Goal: Transaction & Acquisition: Purchase product/service

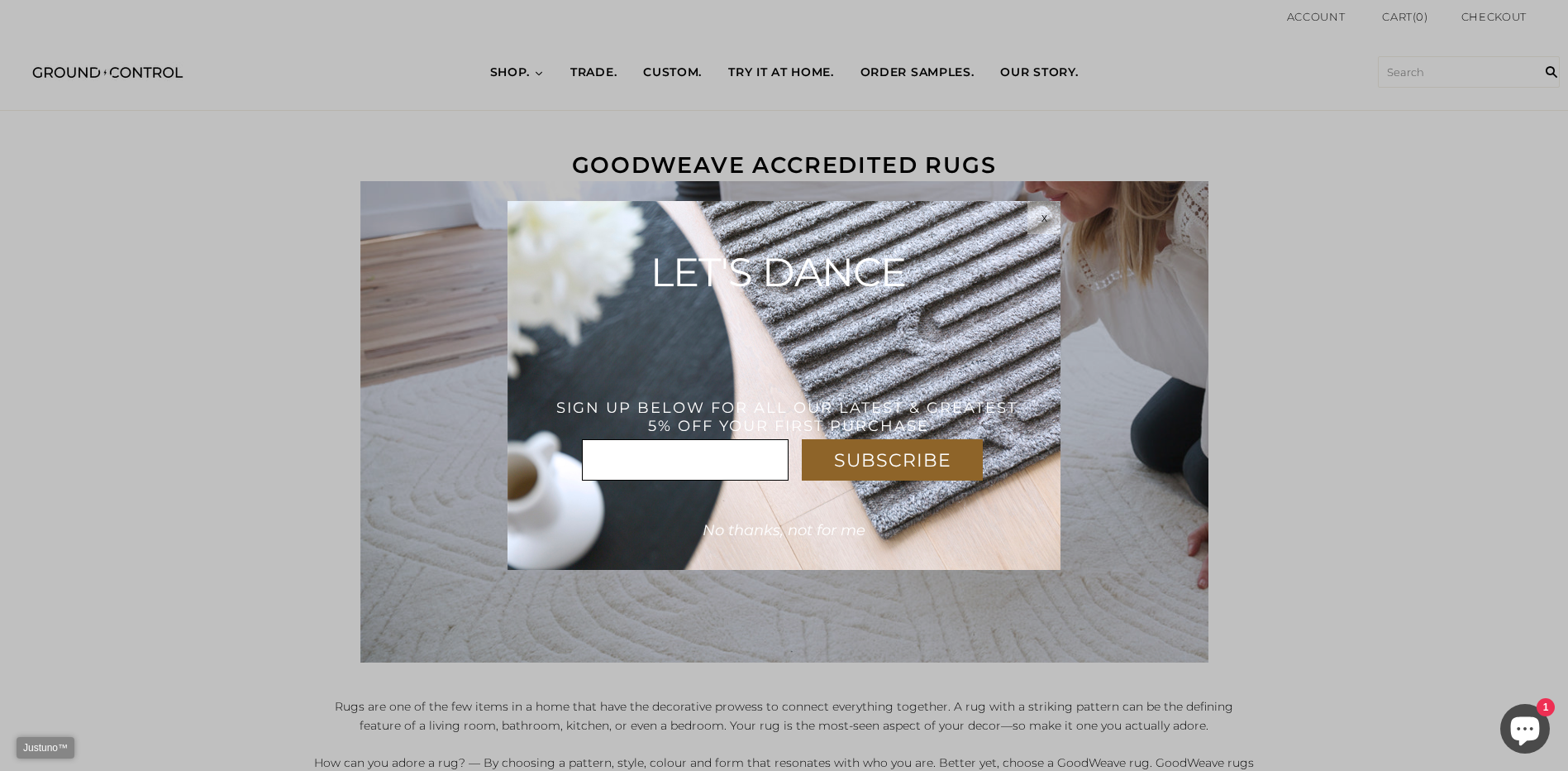
click at [1386, 0] on html "Justuno™ ✕ SUBSCRIBE * x LET'S DANCE THANK YOU! USE CODE : WELCOME5%OFF SIGN UP…" at bounding box center [784, 0] width 1568 height 0
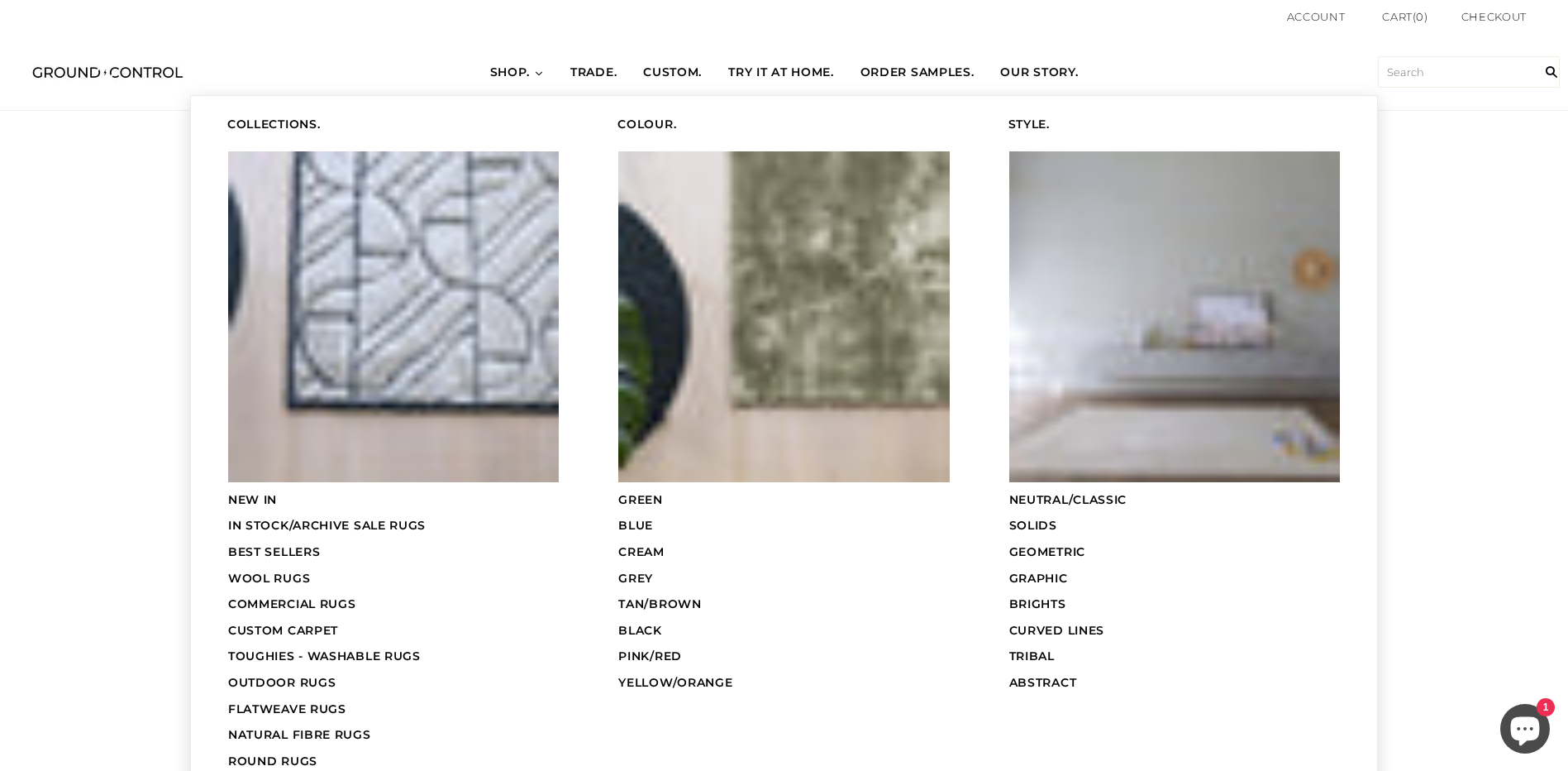
click at [515, 72] on span "SHOP." at bounding box center [510, 72] width 41 height 16
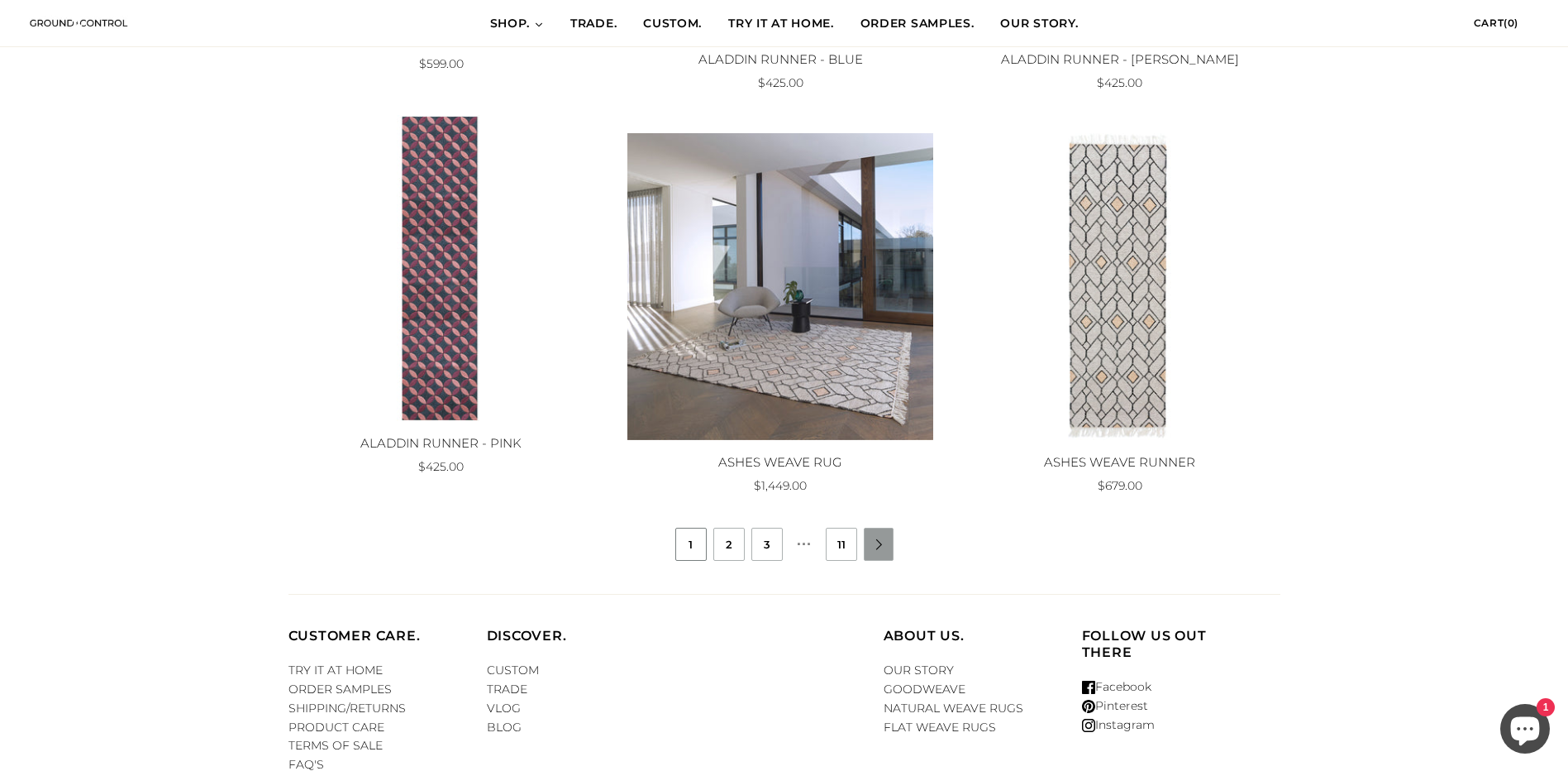
scroll to position [1405, 0]
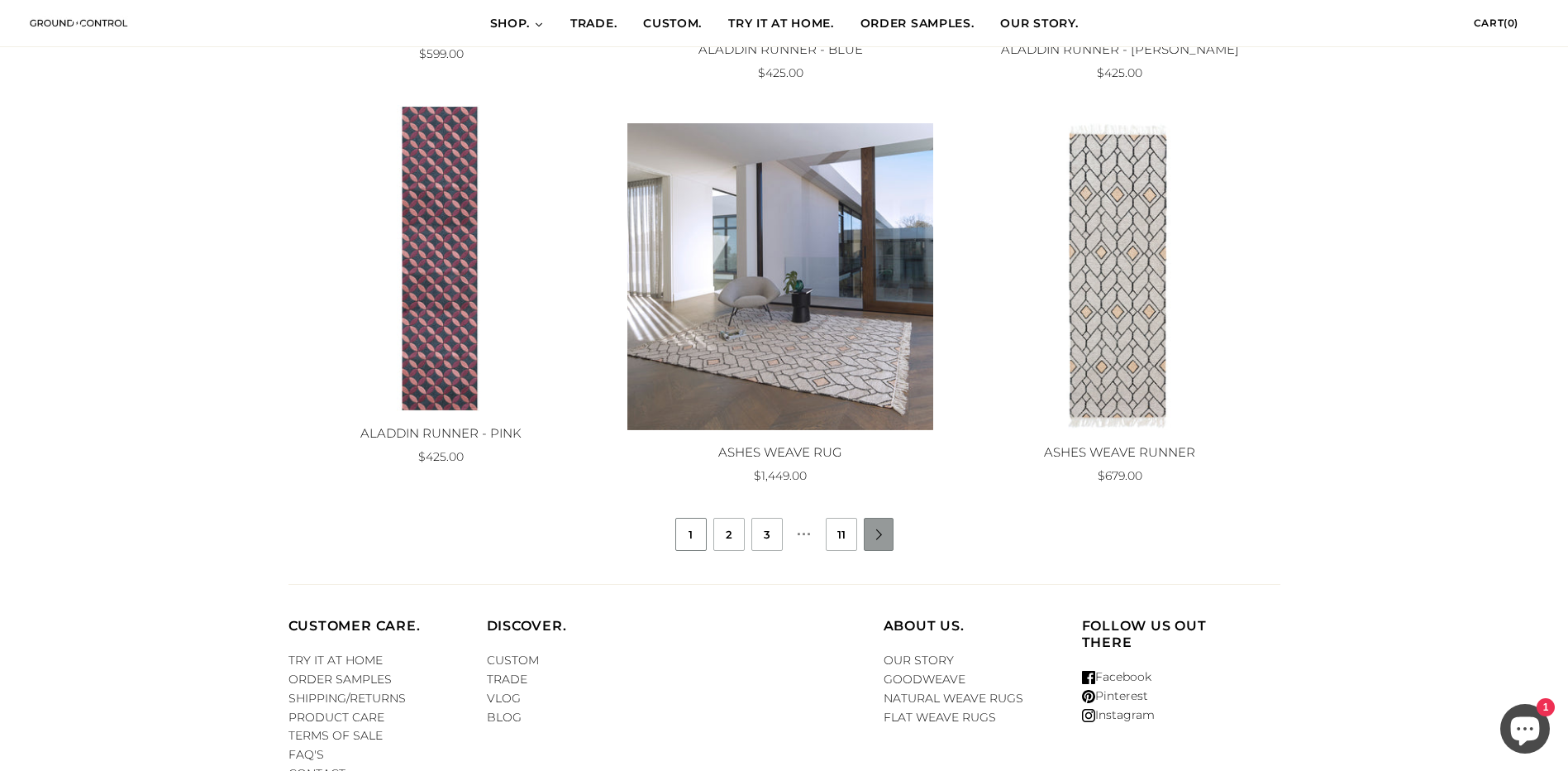
click at [871, 535] on link "" at bounding box center [880, 535] width 30 height 11
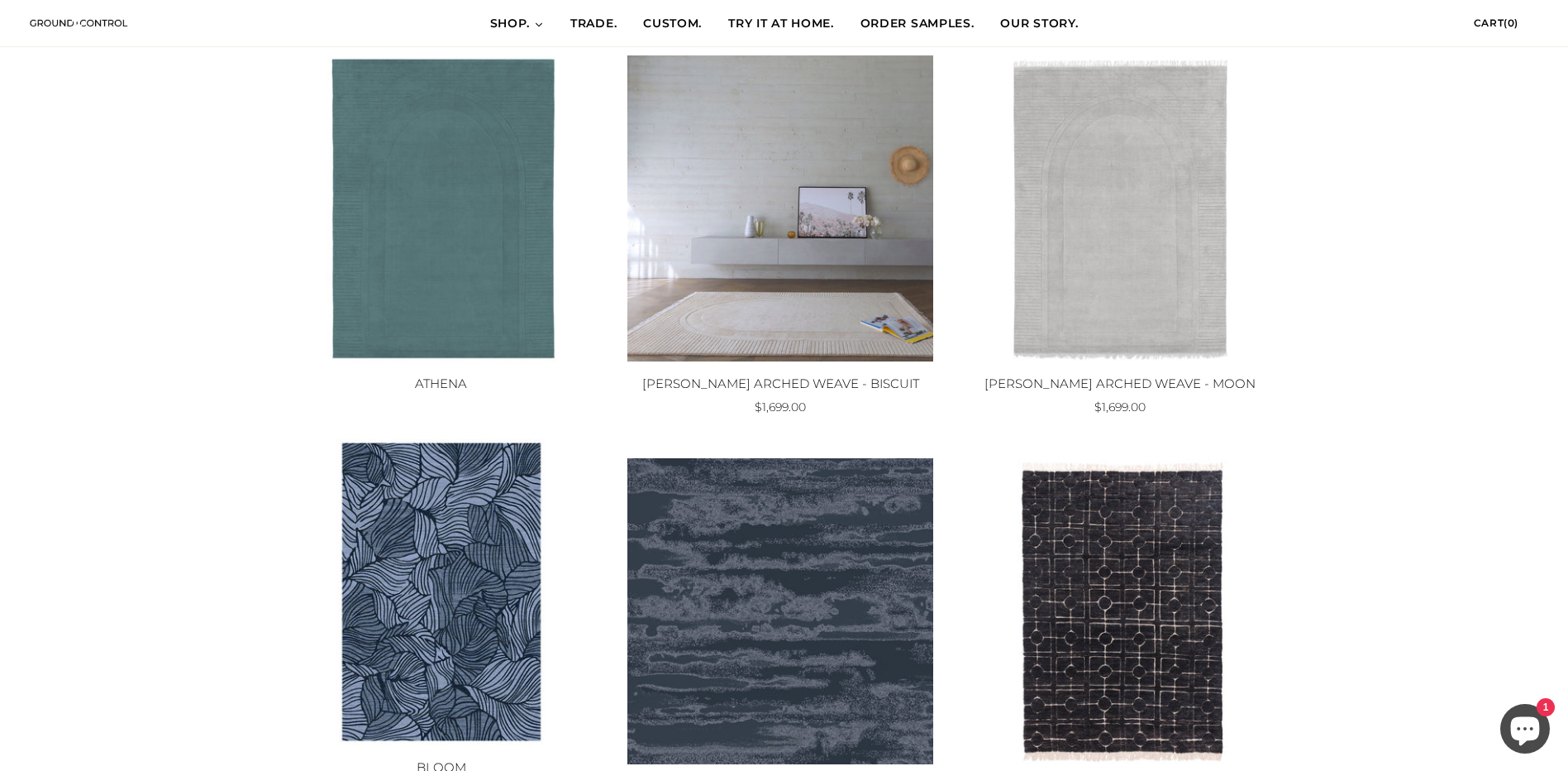
scroll to position [331, 0]
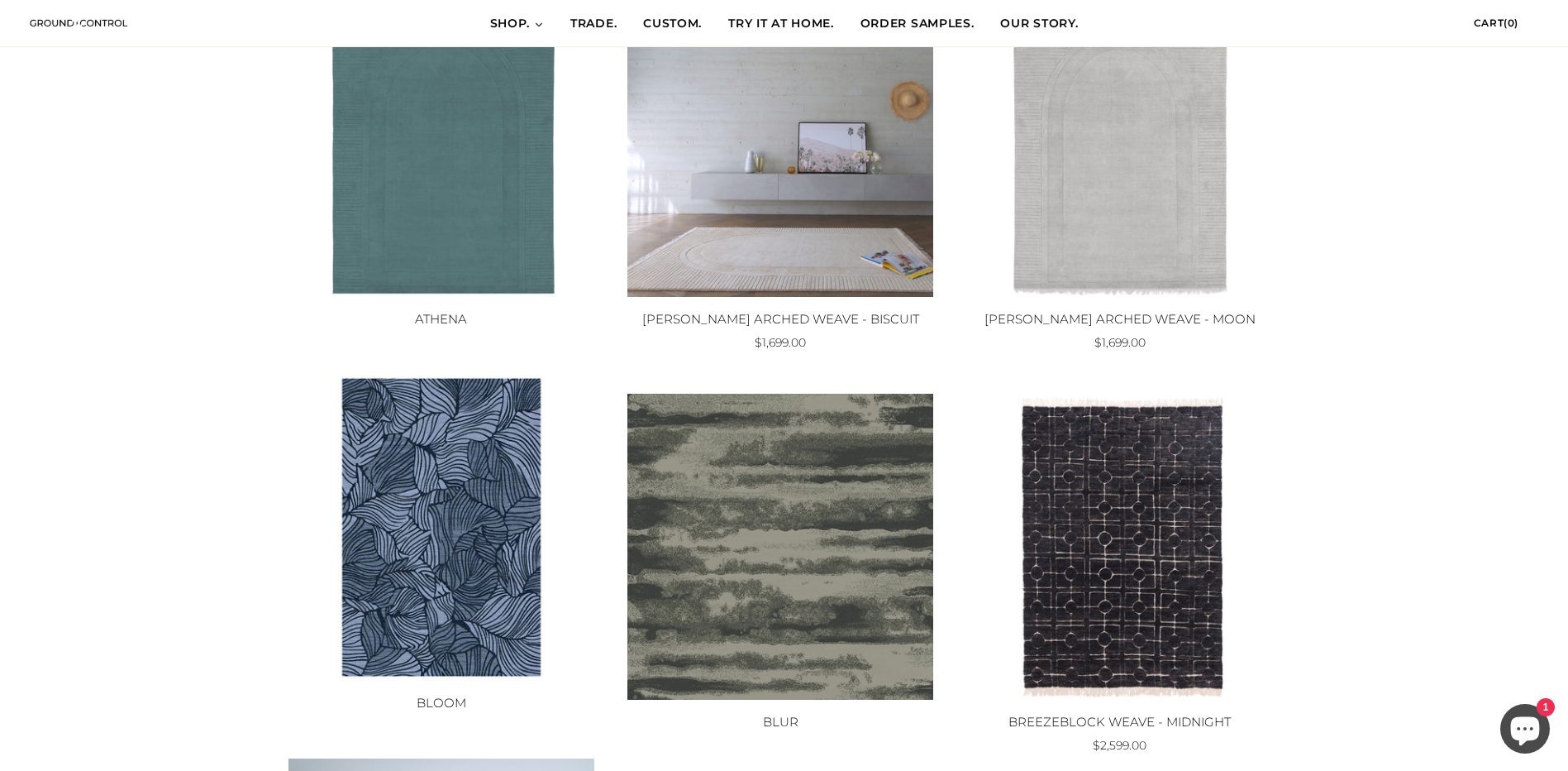
click at [780, 525] on img at bounding box center [781, 546] width 306 height 306
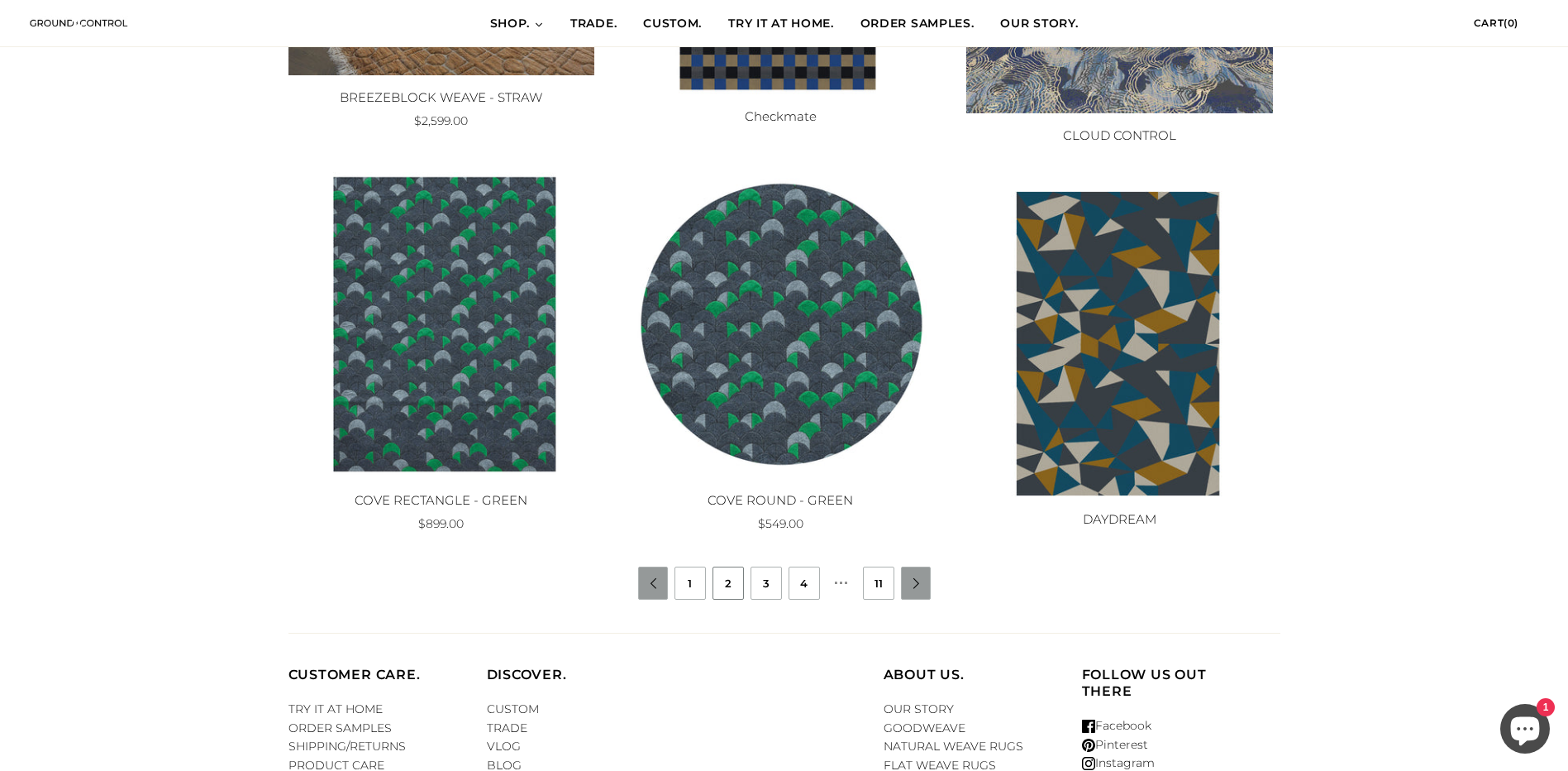
scroll to position [1323, 0]
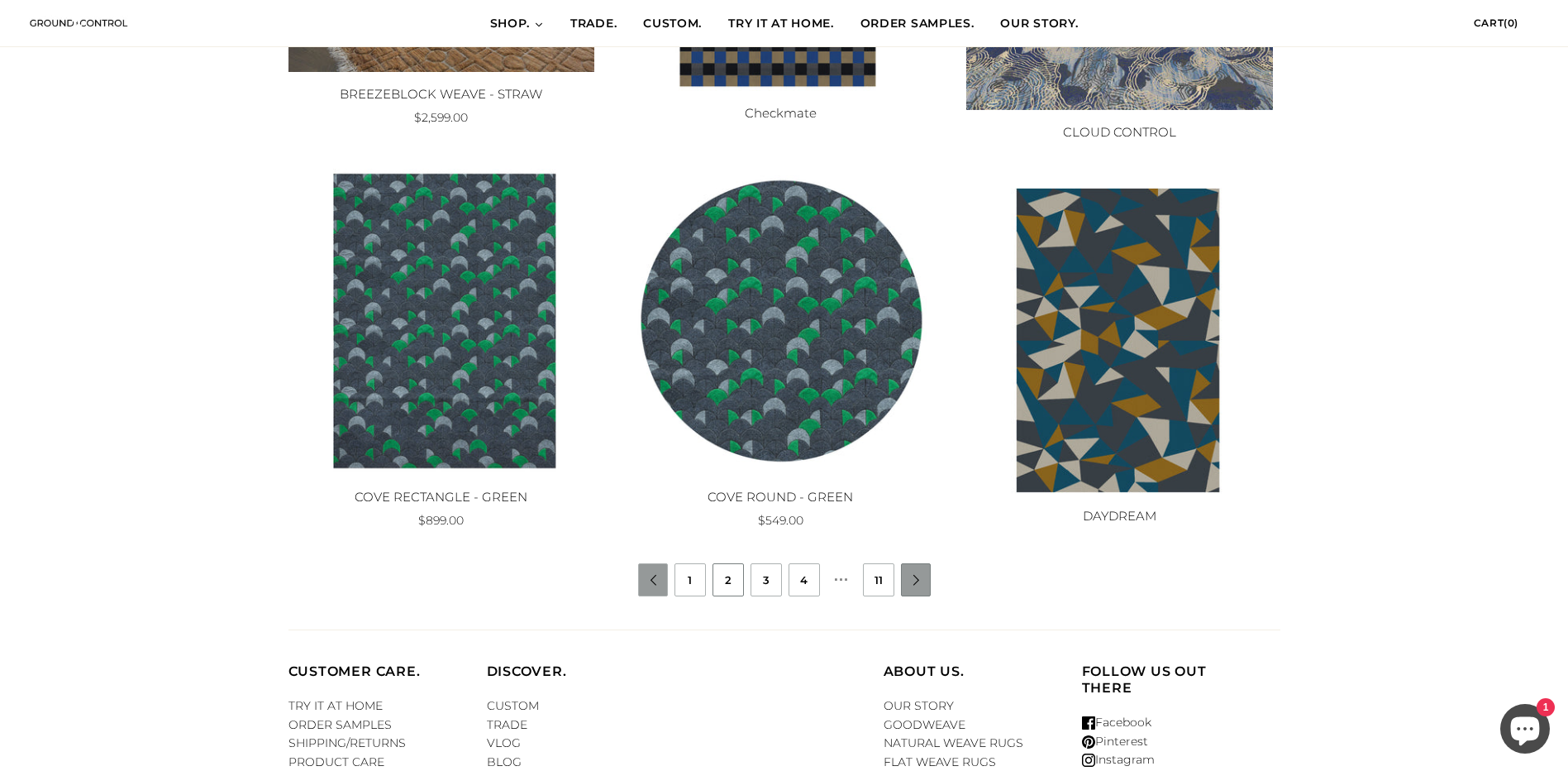
click at [919, 582] on link "" at bounding box center [917, 580] width 30 height 11
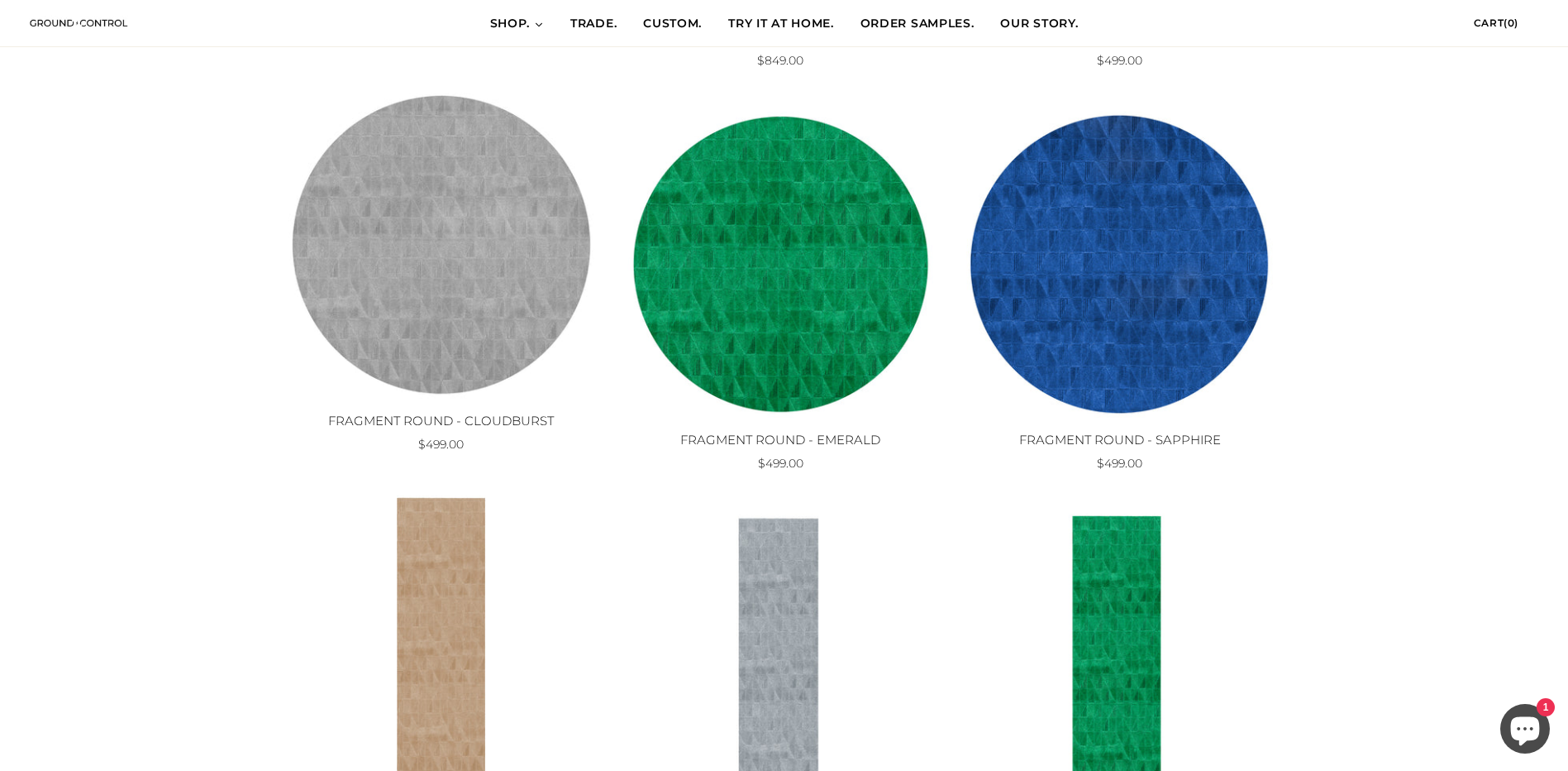
scroll to position [1405, 0]
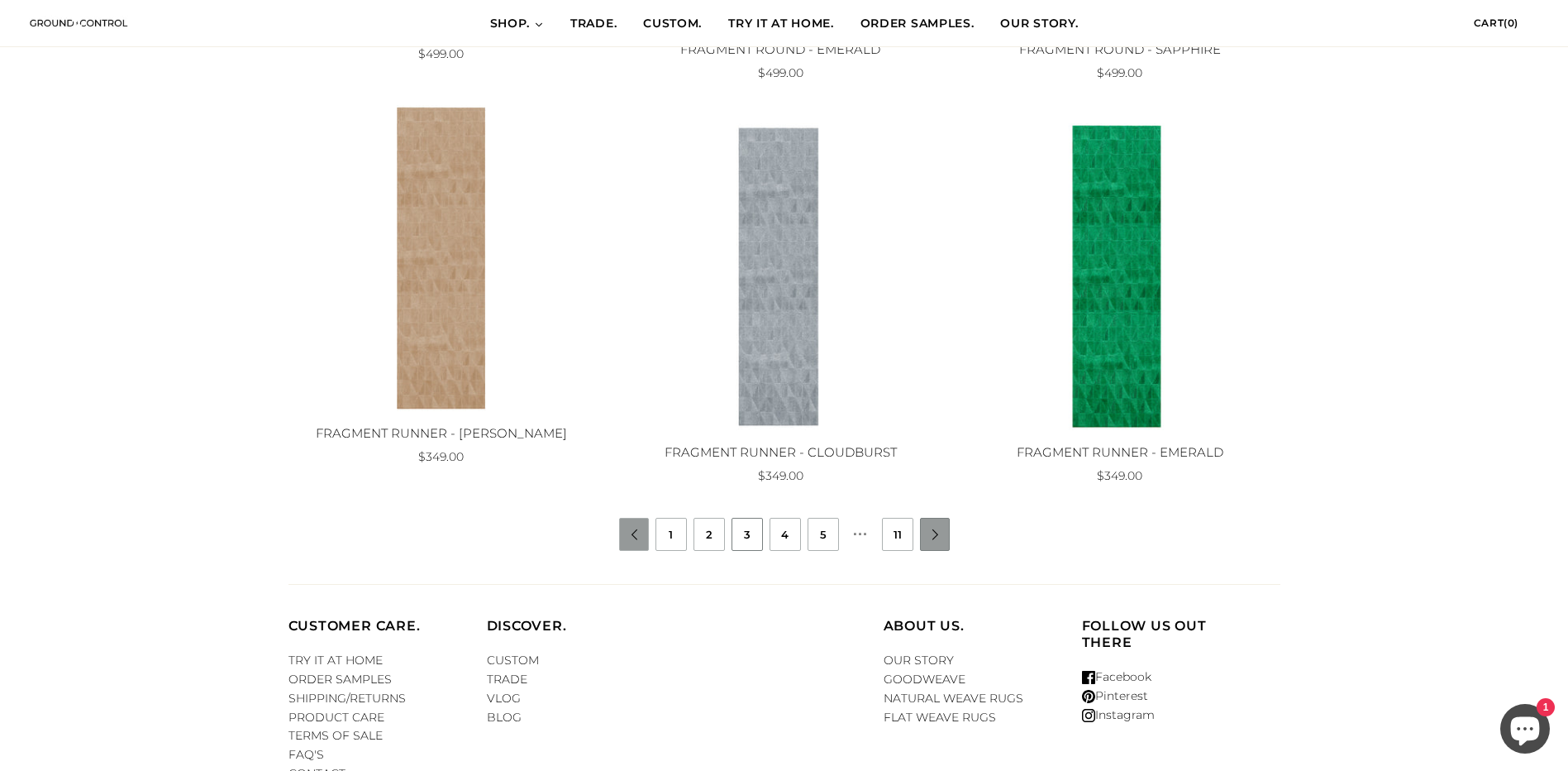
click at [925, 521] on li "" at bounding box center [935, 534] width 30 height 34
click at [940, 535] on link "" at bounding box center [936, 535] width 30 height 11
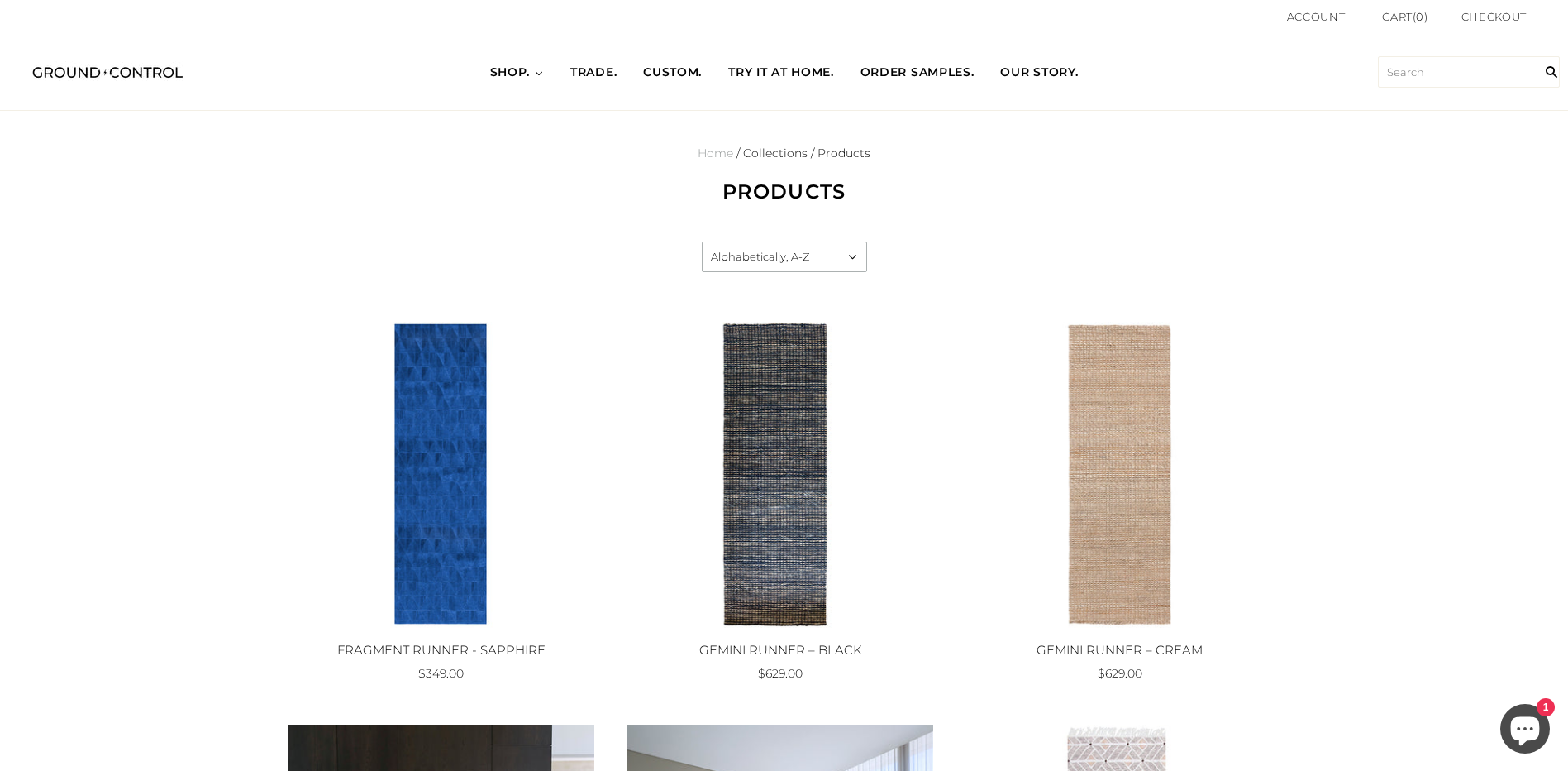
click at [725, 150] on link "Home" at bounding box center [715, 153] width 35 height 14
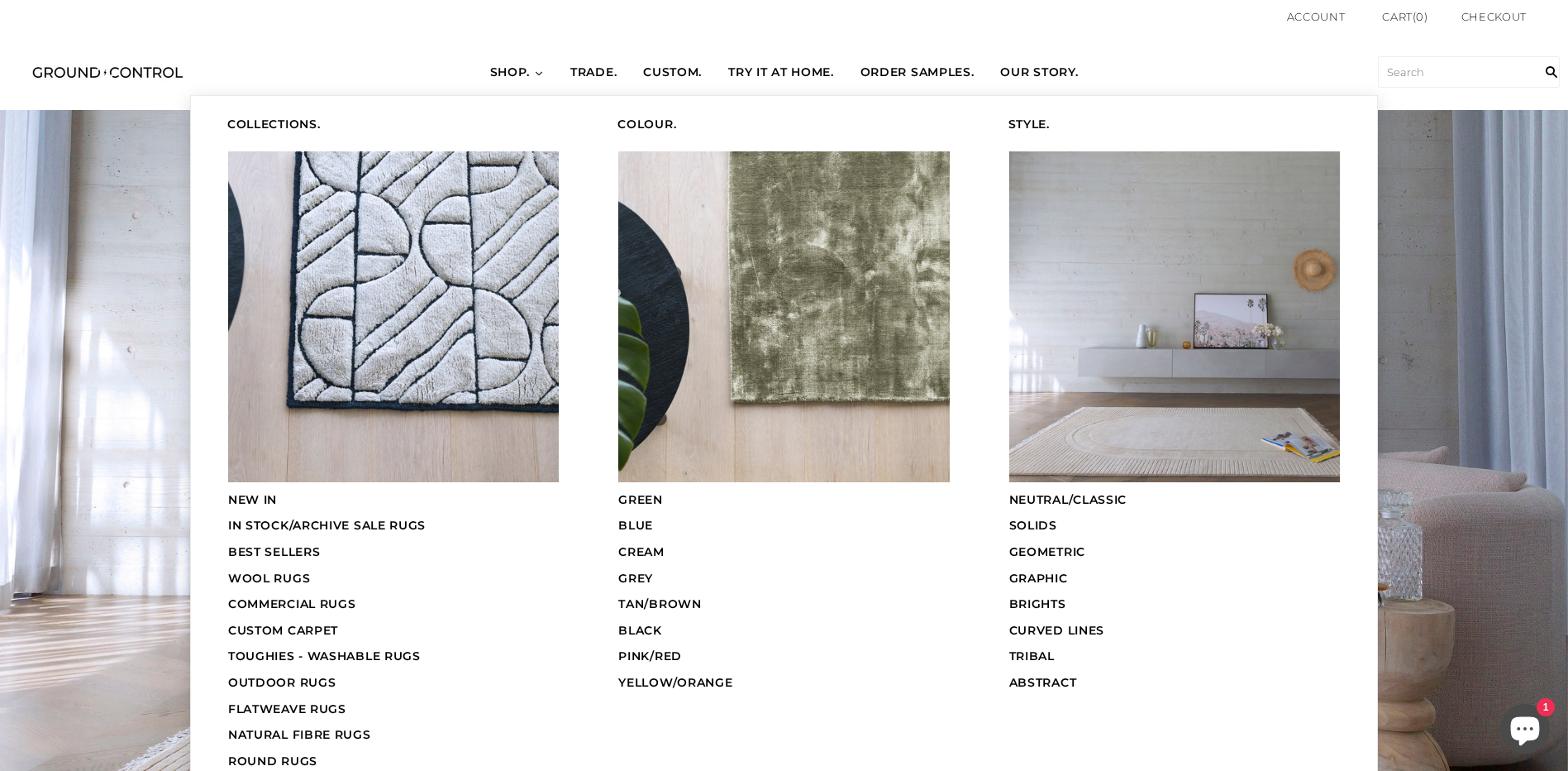
click at [534, 72] on icon at bounding box center [539, 73] width 10 height 10
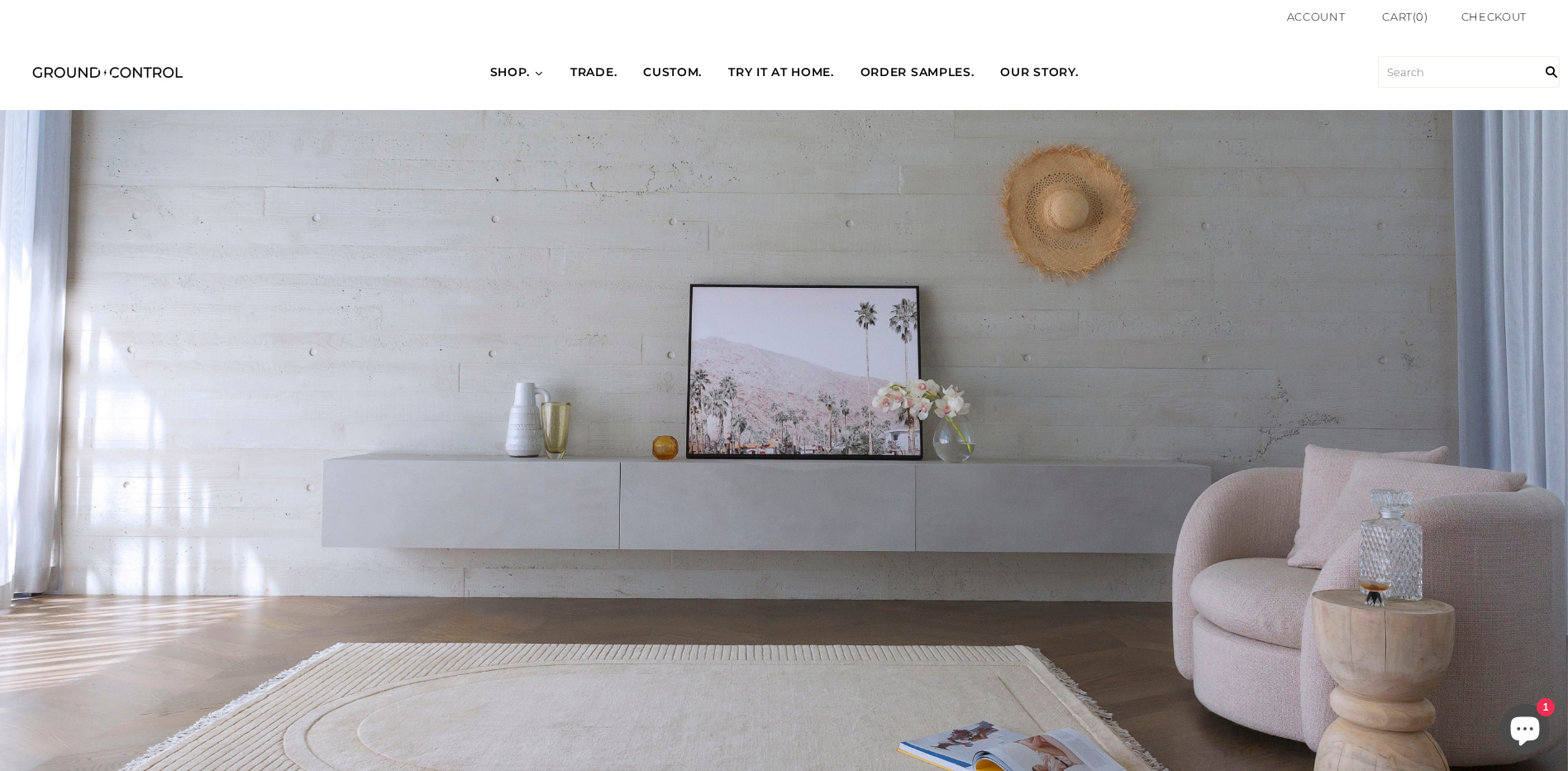
click at [534, 72] on icon at bounding box center [539, 73] width 10 height 10
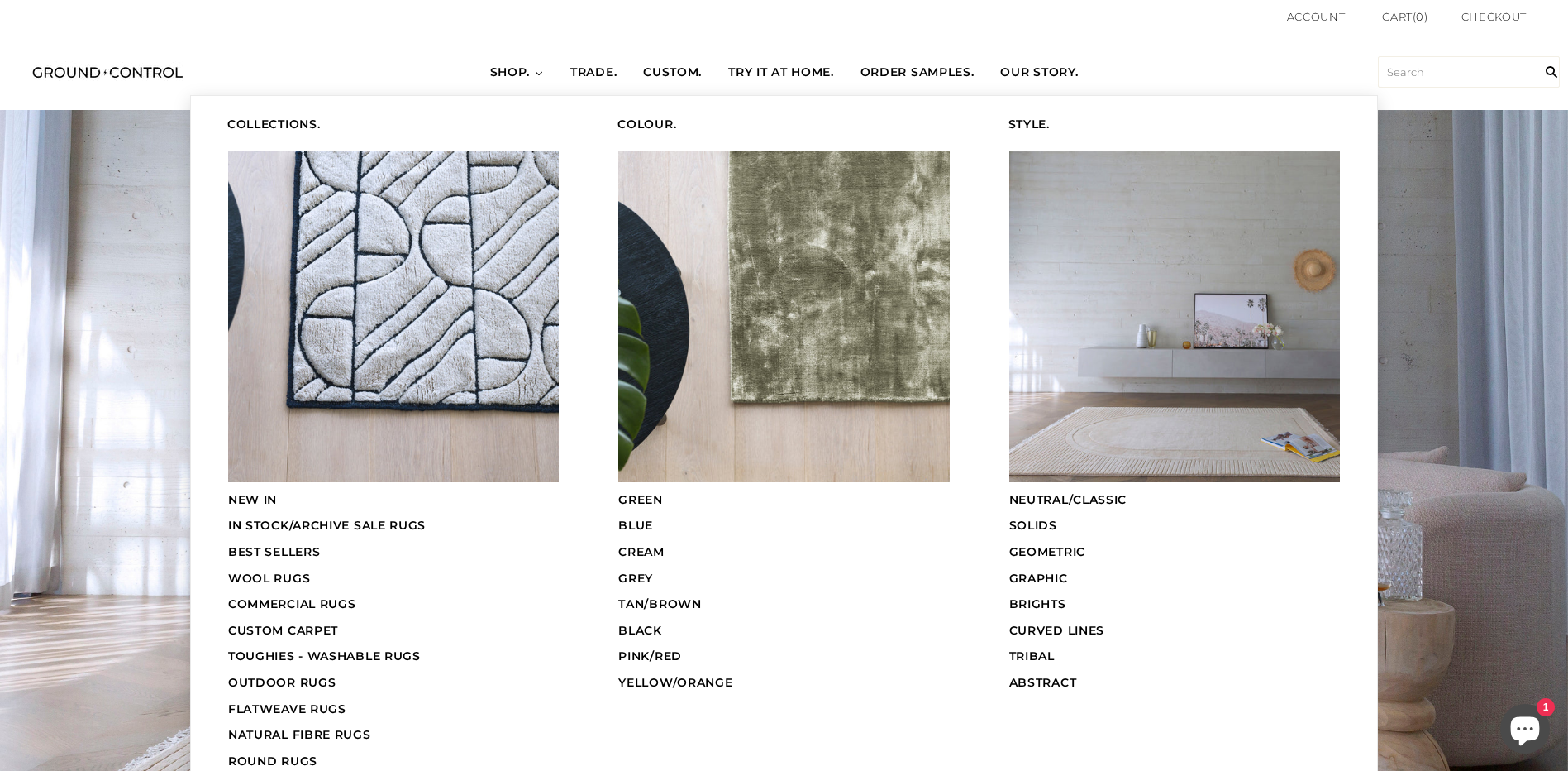
click at [642, 524] on span "BLUE" at bounding box center [636, 525] width 34 height 14
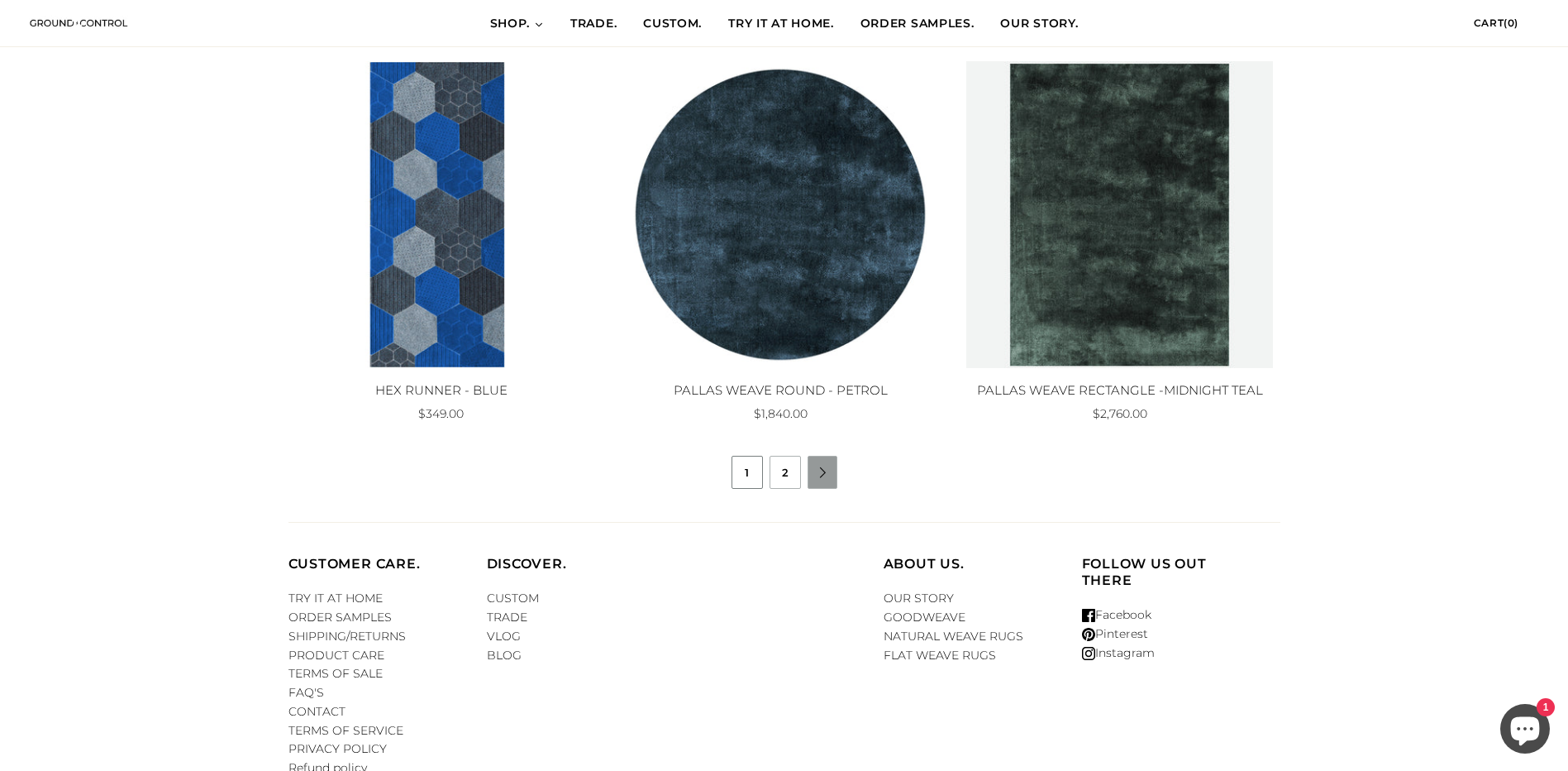
scroll to position [1489, 0]
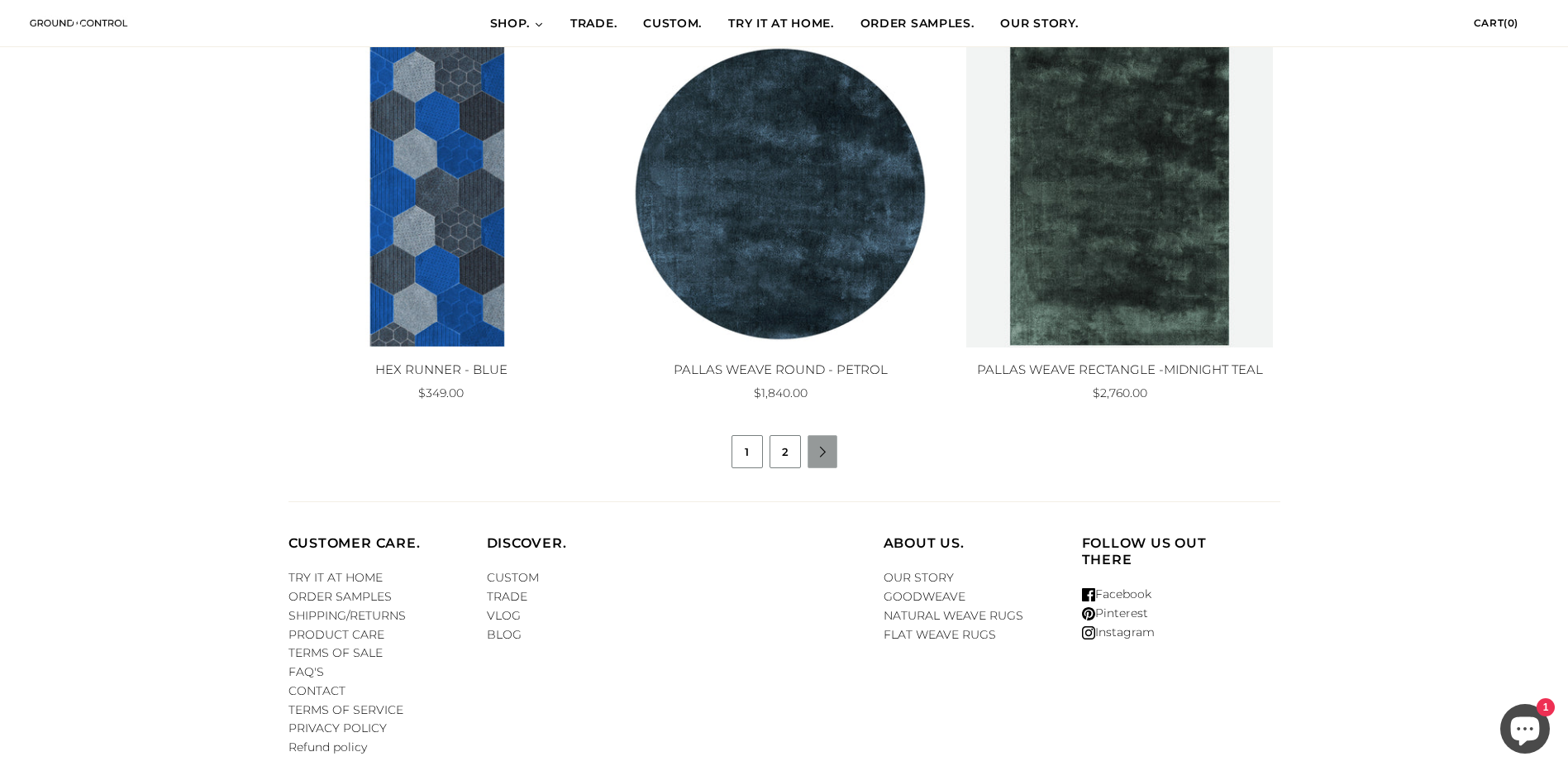
click at [786, 446] on link "2" at bounding box center [785, 451] width 30 height 32
